Goal: Consume media (video, audio)

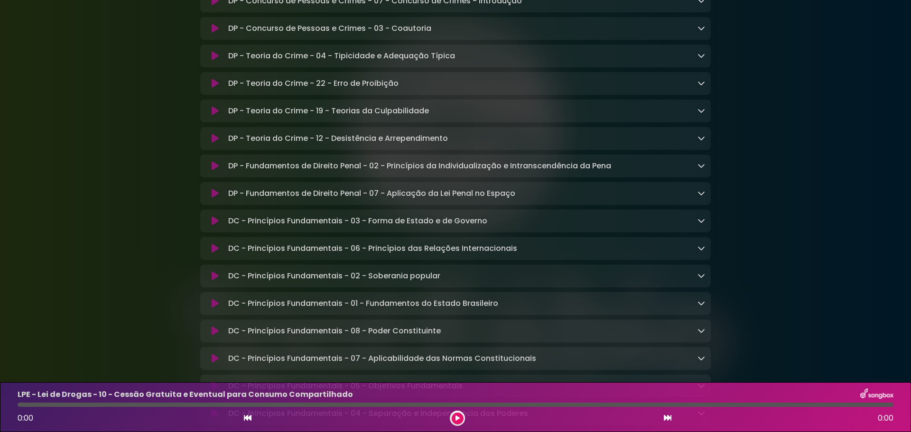
scroll to position [475, 0]
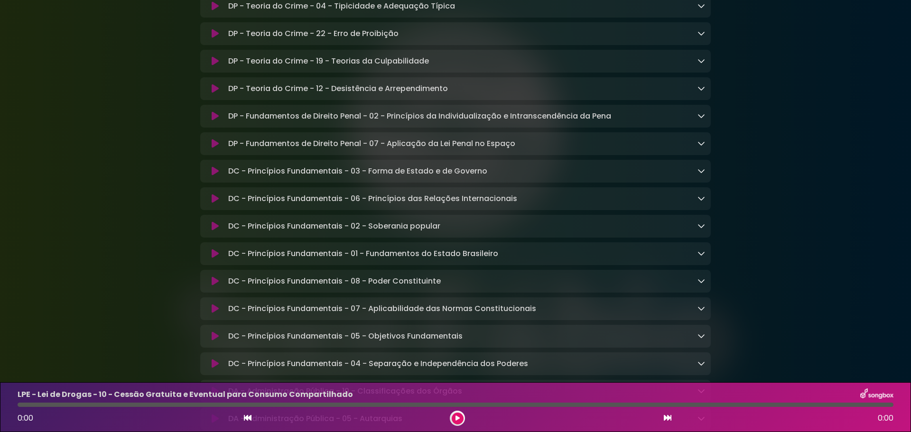
click at [358, 177] on p "DC - Princípios Fundamentais - 03 - Forma de Estado e de Governo Loading Track.…" at bounding box center [357, 171] width 259 height 11
click at [214, 176] on icon at bounding box center [215, 171] width 7 height 9
click at [456, 417] on icon at bounding box center [458, 419] width 4 height 6
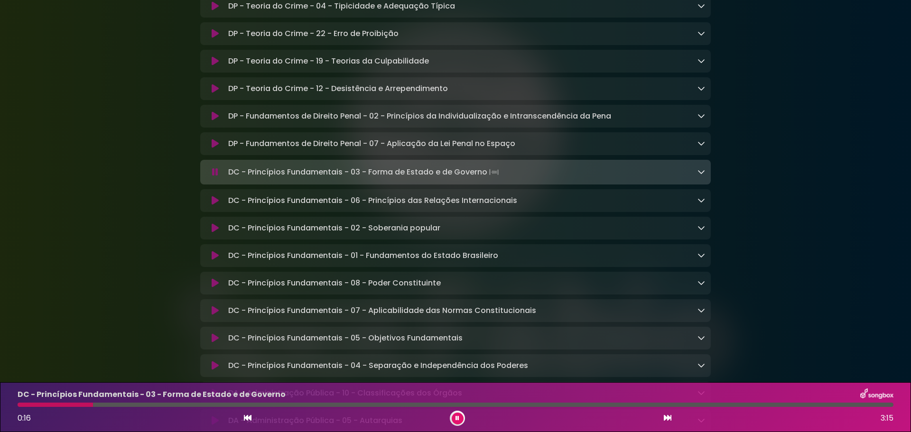
click at [701, 176] on icon at bounding box center [702, 172] width 8 height 8
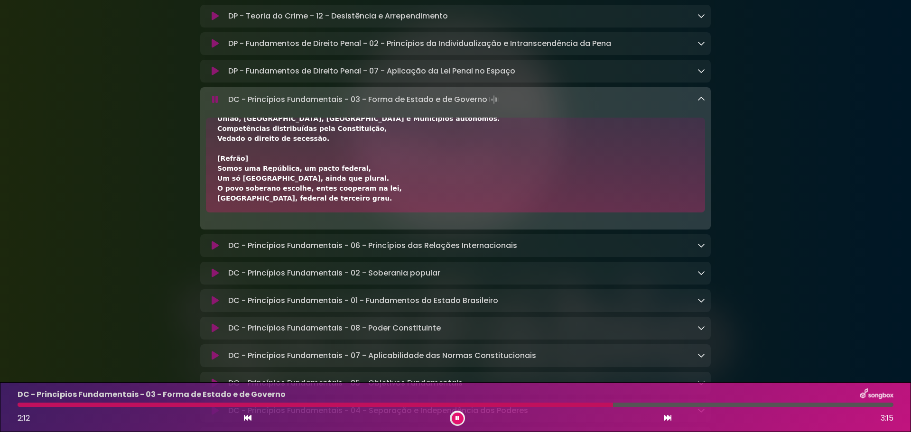
scroll to position [570, 0]
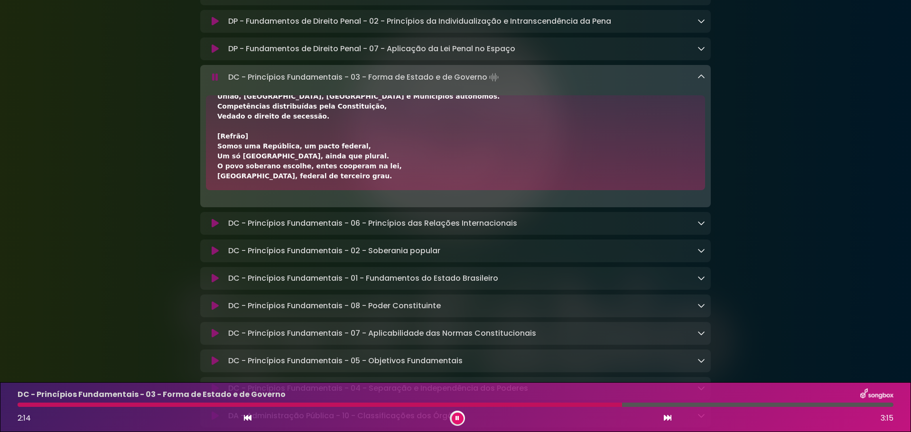
click at [213, 228] on icon at bounding box center [215, 223] width 7 height 9
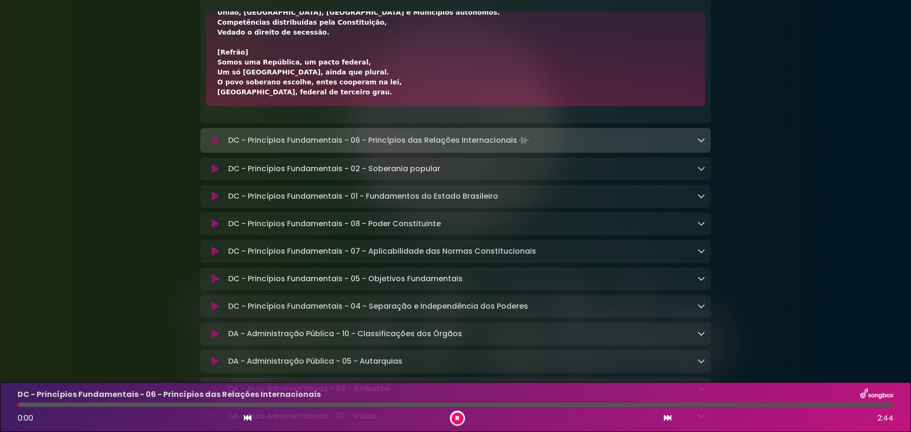
scroll to position [665, 0]
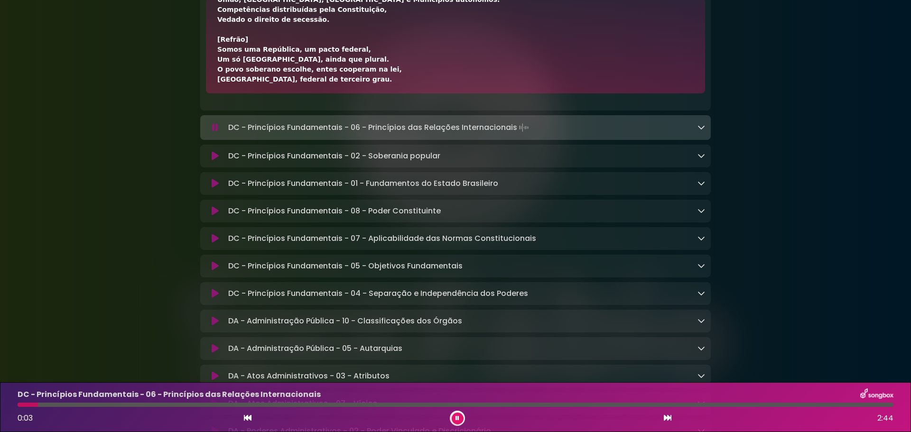
click at [216, 161] on icon at bounding box center [215, 155] width 7 height 9
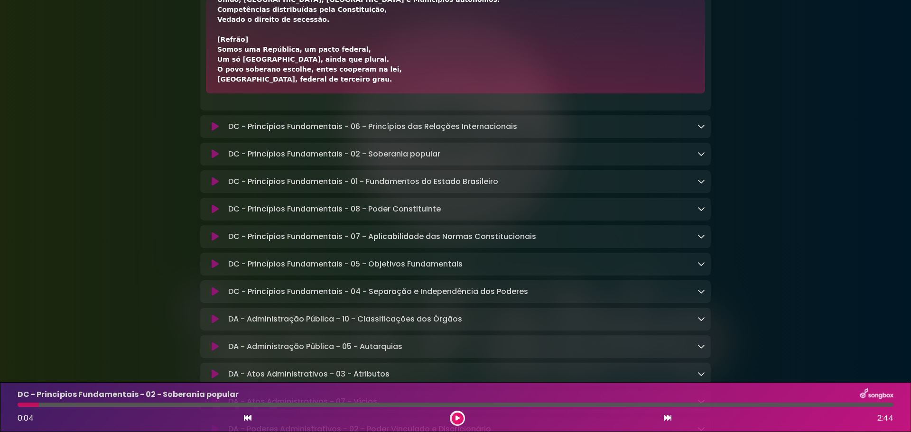
click at [457, 419] on icon at bounding box center [458, 419] width 4 height 6
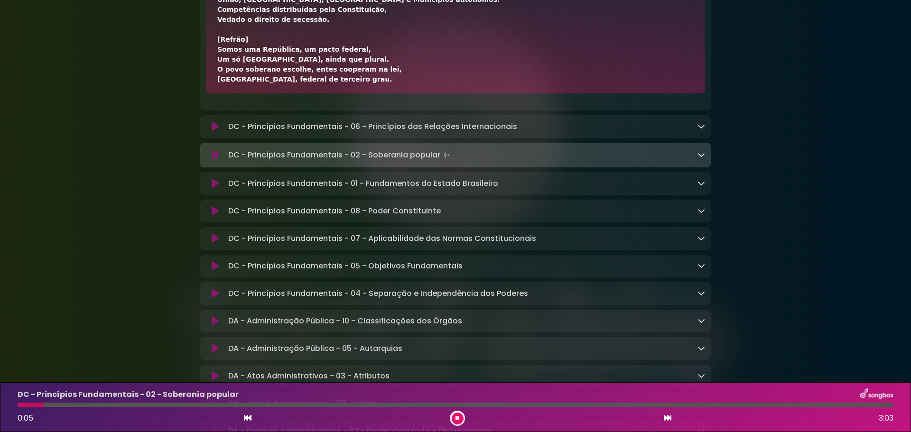
click at [243, 162] on p "DC - Princípios Fundamentais - 02 - Soberania popular Loading Track..." at bounding box center [340, 155] width 225 height 13
click at [703, 159] on icon at bounding box center [702, 155] width 8 height 8
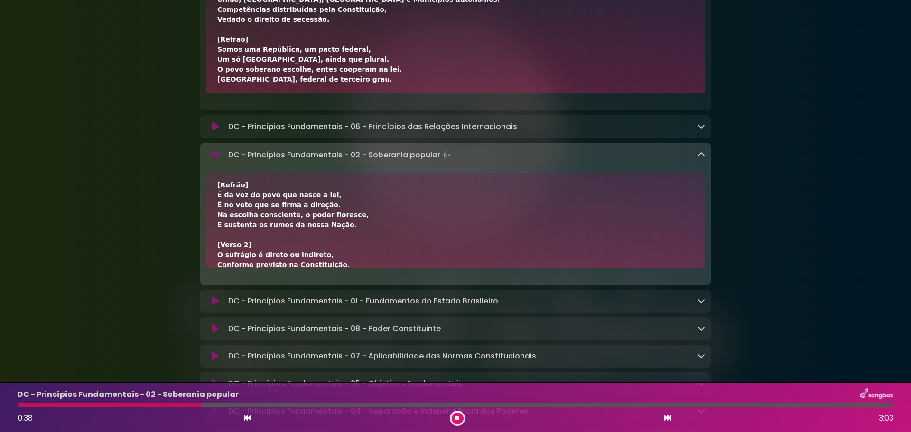
scroll to position [47, 0]
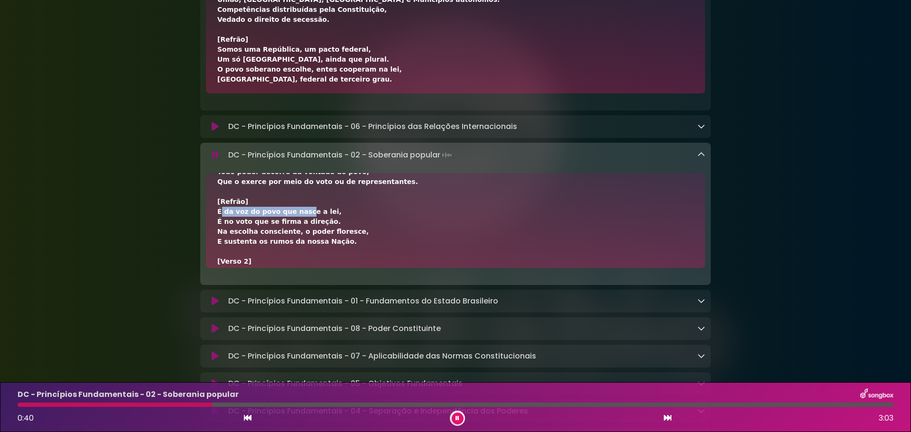
drag, startPoint x: 219, startPoint y: 220, endPoint x: 306, endPoint y: 231, distance: 87.6
click at [297, 225] on div "[Verso 1] A soberania popular é princípio essencial Que fundamenta o Estado Dem…" at bounding box center [455, 281] width 477 height 289
click at [311, 236] on div "[Verso 1] A soberania popular é princípio essencial Que fundamenta o Estado Dem…" at bounding box center [455, 281] width 477 height 289
drag, startPoint x: 218, startPoint y: 231, endPoint x: 315, endPoint y: 230, distance: 97.3
click at [315, 230] on div "[Verso 1] A soberania popular é princípio essencial Que fundamenta o Estado Dem…" at bounding box center [455, 281] width 477 height 289
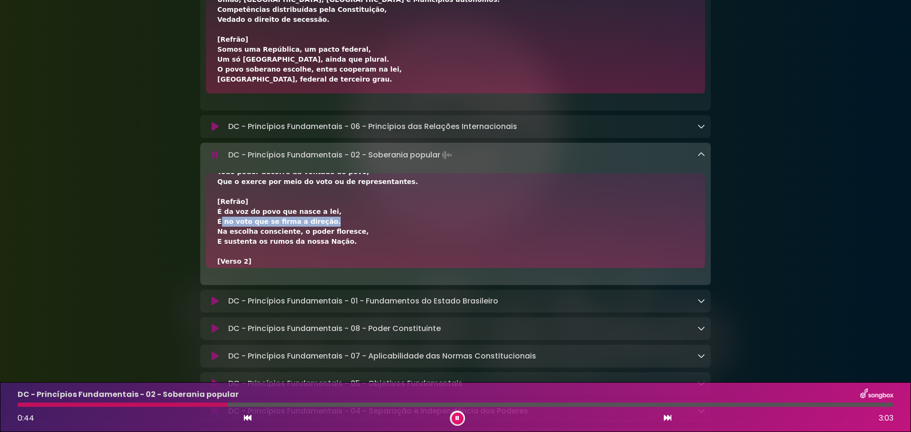
click at [315, 233] on div "[Verso 1] A soberania popular é princípio essencial Que fundamenta o Estado Dem…" at bounding box center [455, 281] width 477 height 289
drag, startPoint x: 227, startPoint y: 241, endPoint x: 326, endPoint y: 250, distance: 99.2
click at [309, 243] on div "[Verso 1] A soberania popular é princípio essencial Que fundamenta o Estado Dem…" at bounding box center [455, 281] width 477 height 289
click at [327, 250] on div "[Verso 1] A soberania popular é princípio essencial Que fundamenta o Estado Dem…" at bounding box center [455, 281] width 477 height 289
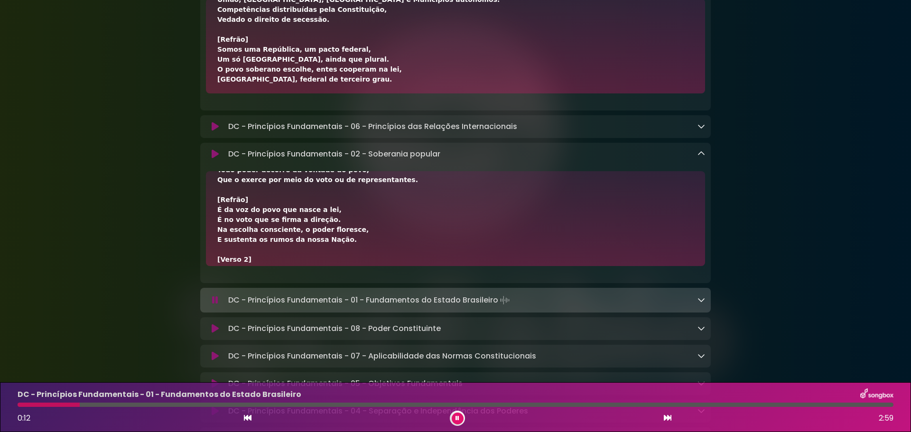
click at [702, 304] on icon at bounding box center [702, 300] width 8 height 8
